Goal: Entertainment & Leisure: Browse casually

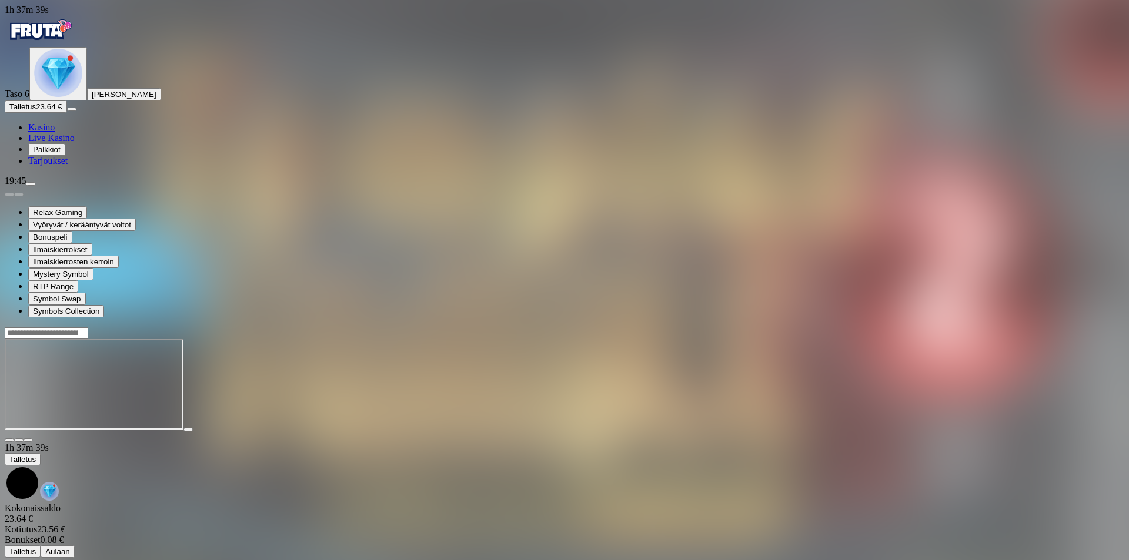
click at [62, 97] on img "Primary" at bounding box center [58, 73] width 48 height 48
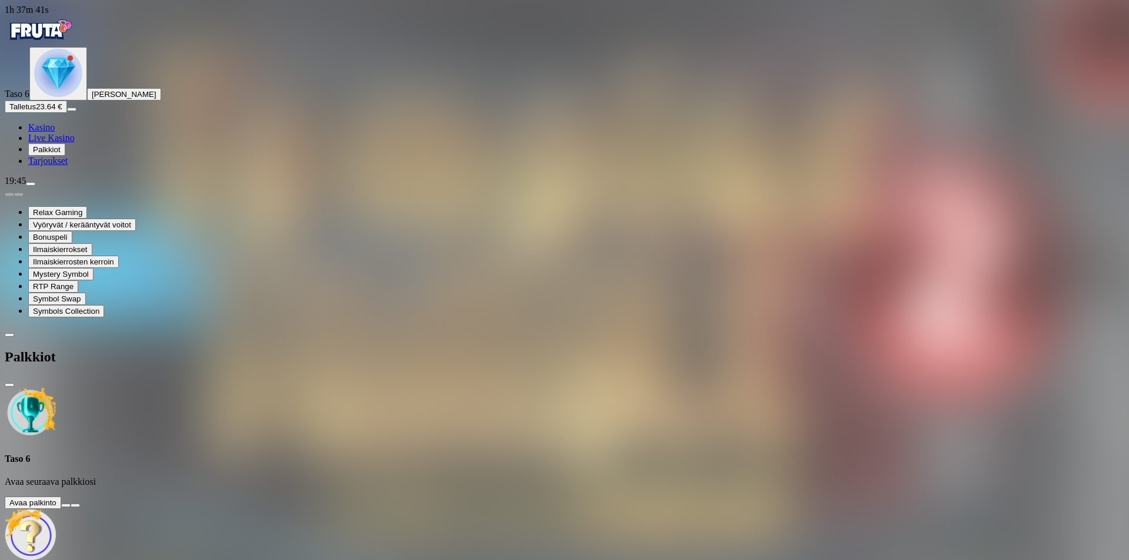
click at [71, 504] on button at bounding box center [65, 506] width 9 height 4
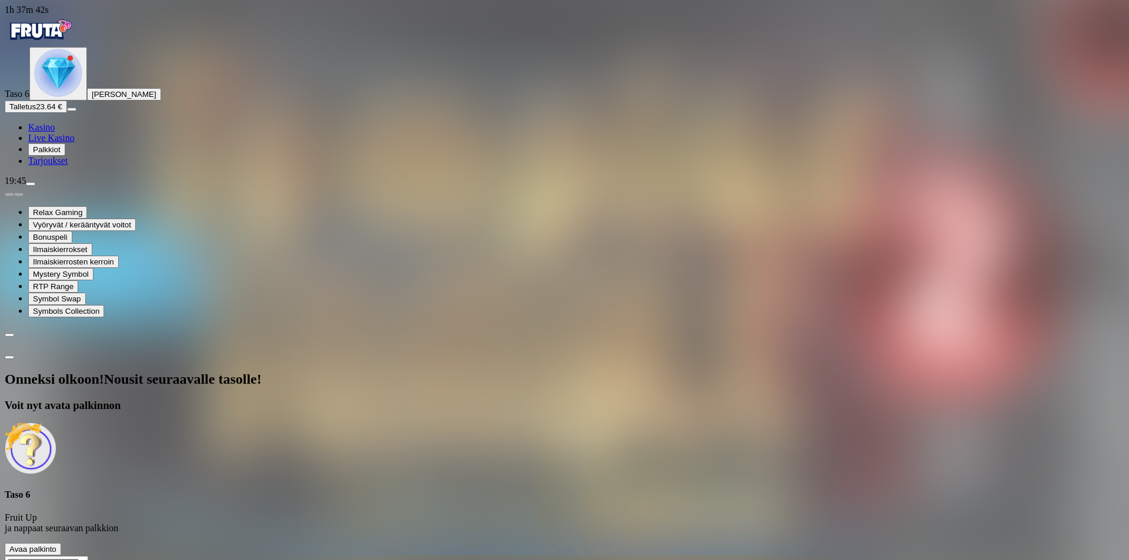
click at [56, 545] on span "Avaa palkinto" at bounding box center [32, 549] width 47 height 9
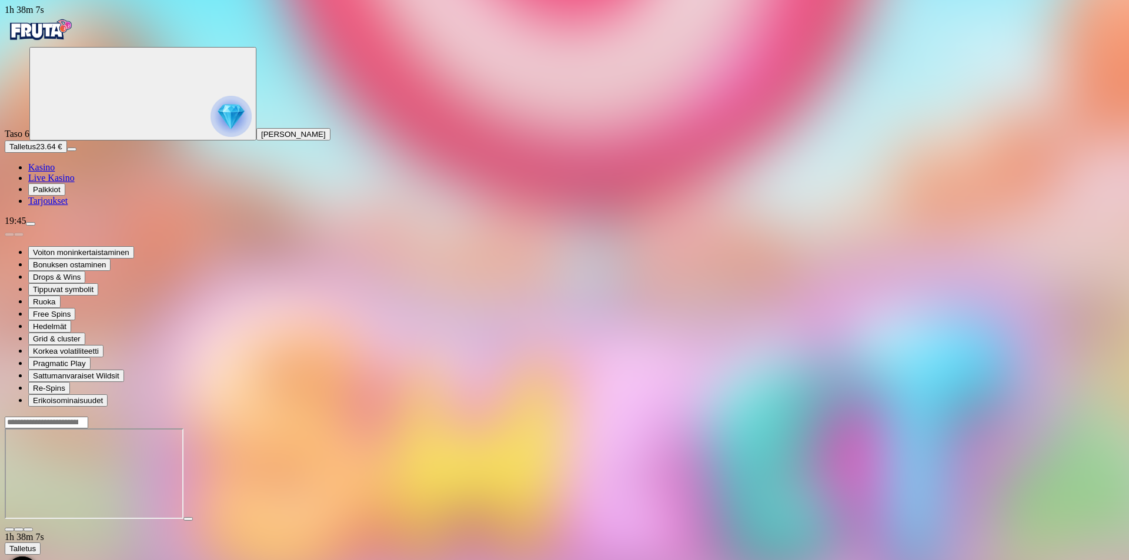
click at [55, 172] on span "Kasino" at bounding box center [41, 167] width 26 height 10
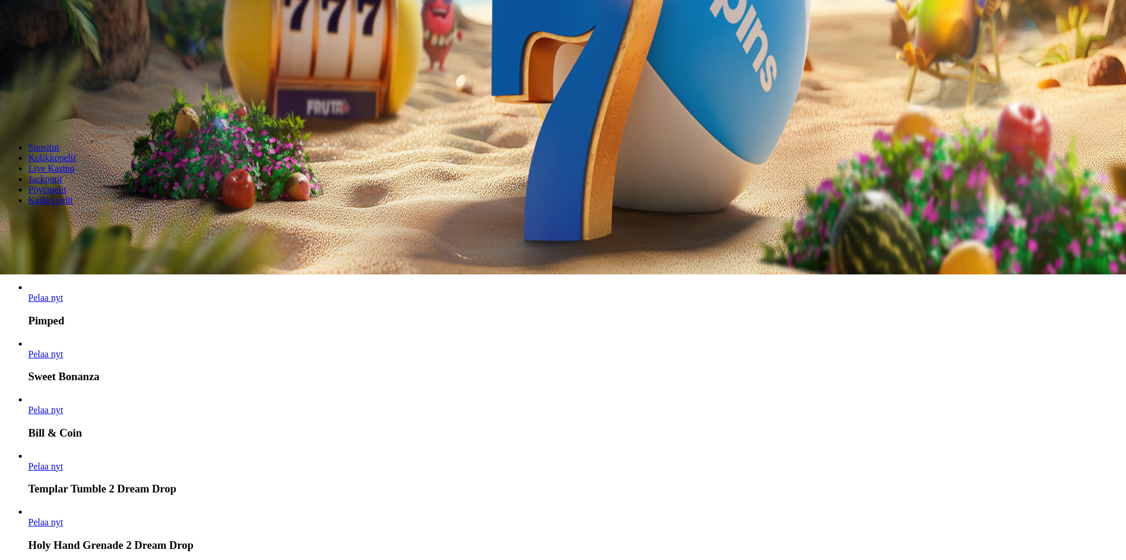
scroll to position [392, 0]
